Goal: Find specific page/section: Find specific page/section

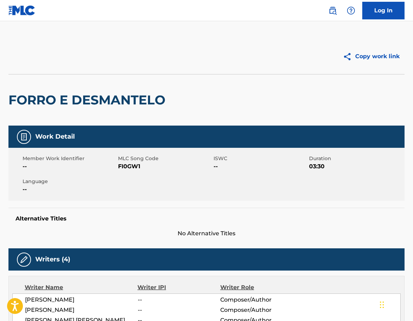
click at [336, 14] on img at bounding box center [333, 10] width 8 height 8
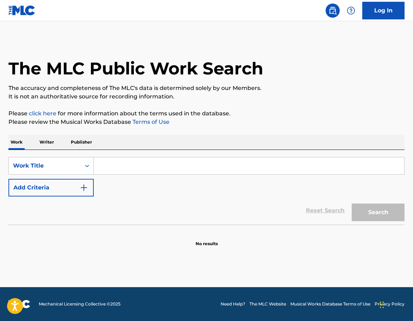
click at [98, 170] on input "Search Form" at bounding box center [249, 165] width 311 height 17
paste input "CATCH YOUR BREATH"
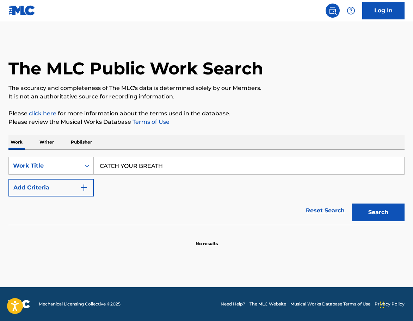
type input "CATCH YOUR BREATH"
click at [75, 191] on button "Add Criteria" at bounding box center [50, 188] width 85 height 18
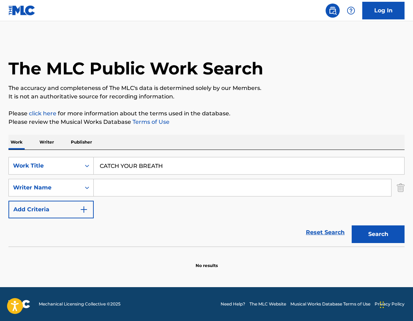
click at [98, 190] on input "Search Form" at bounding box center [243, 187] width 298 height 17
paste input "[PERSON_NAME]"
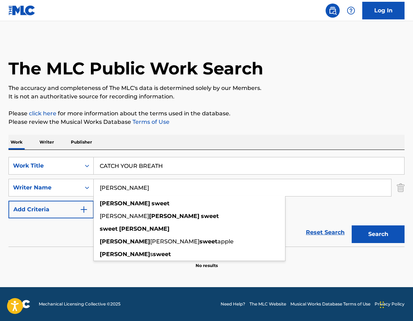
type input "[PERSON_NAME]"
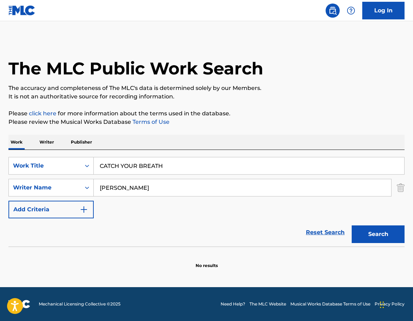
click at [374, 232] on button "Search" at bounding box center [378, 234] width 53 height 18
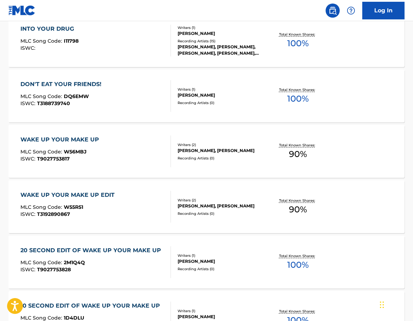
scroll to position [247, 0]
